Goal: Navigation & Orientation: Go to known website

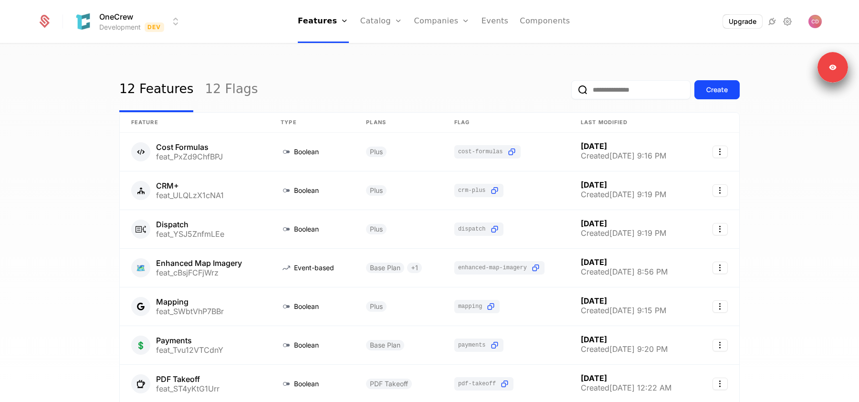
click at [402, 80] on div "12 Features 12 Flags Create" at bounding box center [429, 89] width 621 height 45
